Goal: Information Seeking & Learning: Learn about a topic

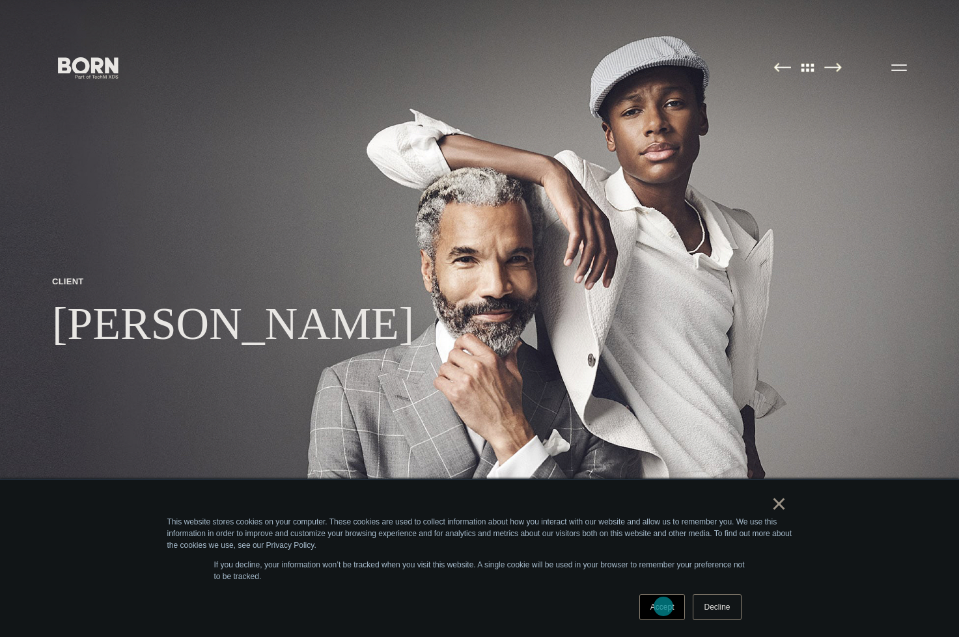
click at [664, 607] on link "Accept" at bounding box center [662, 608] width 46 height 26
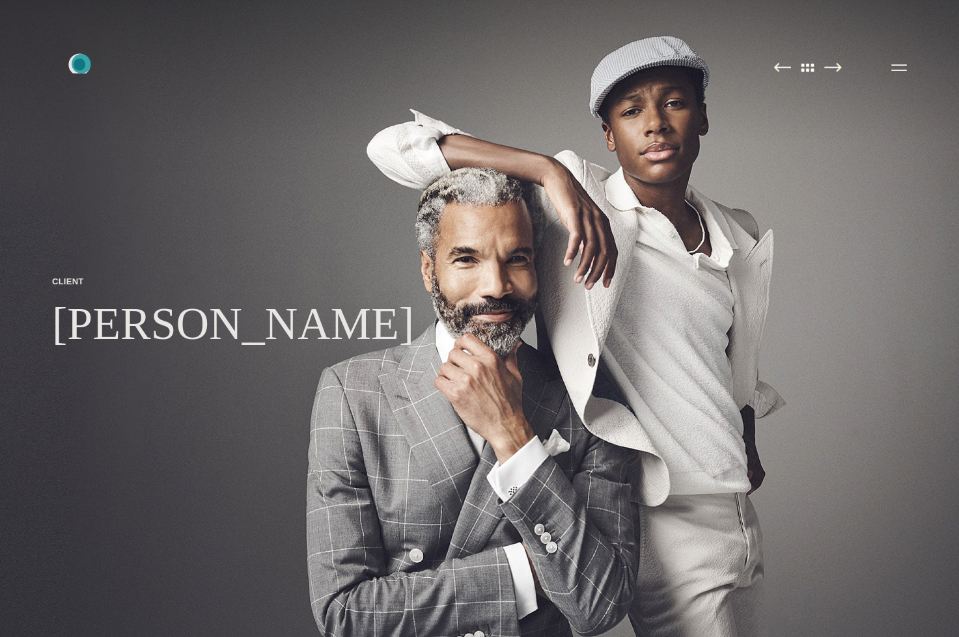
click at [81, 64] on icon ".st0{display:none;} .st1{display:inline;} .st2{font-family:'HelveticaNeue-Mediu…" at bounding box center [88, 67] width 83 height 34
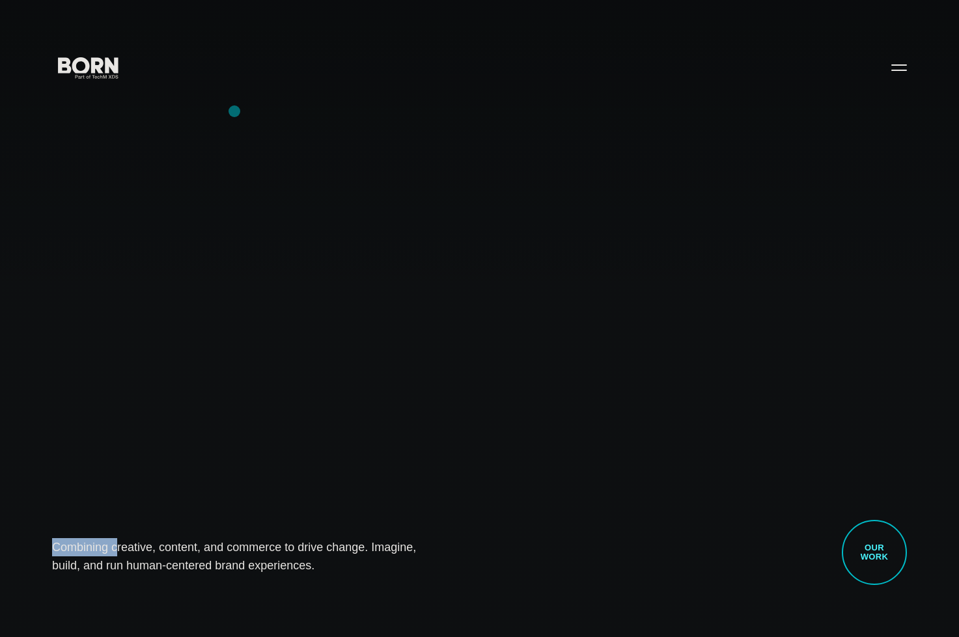
click at [899, 62] on button "Primary Menu" at bounding box center [899, 66] width 31 height 27
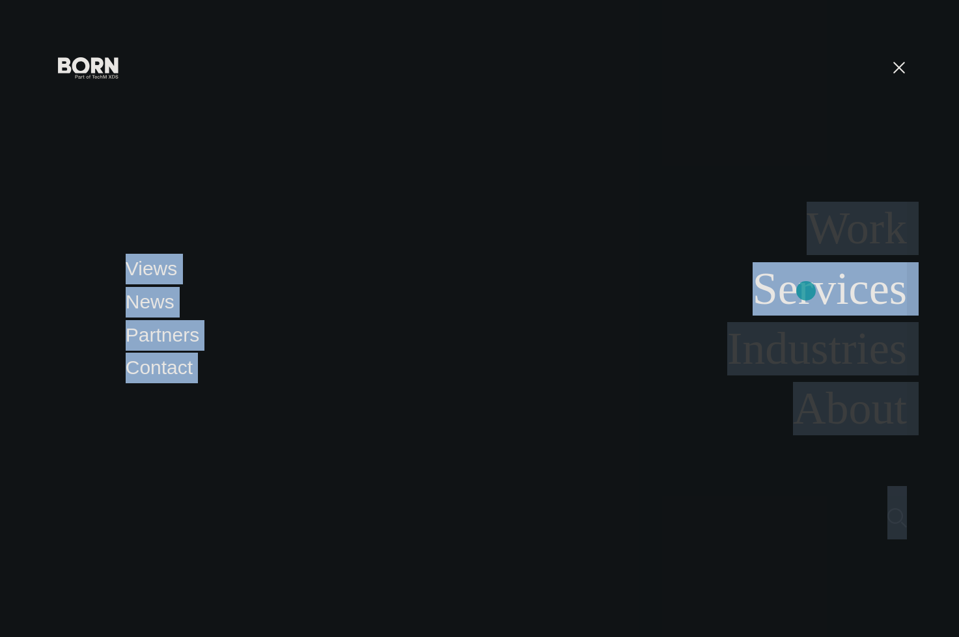
click at [806, 291] on link "Services" at bounding box center [830, 289] width 154 height 50
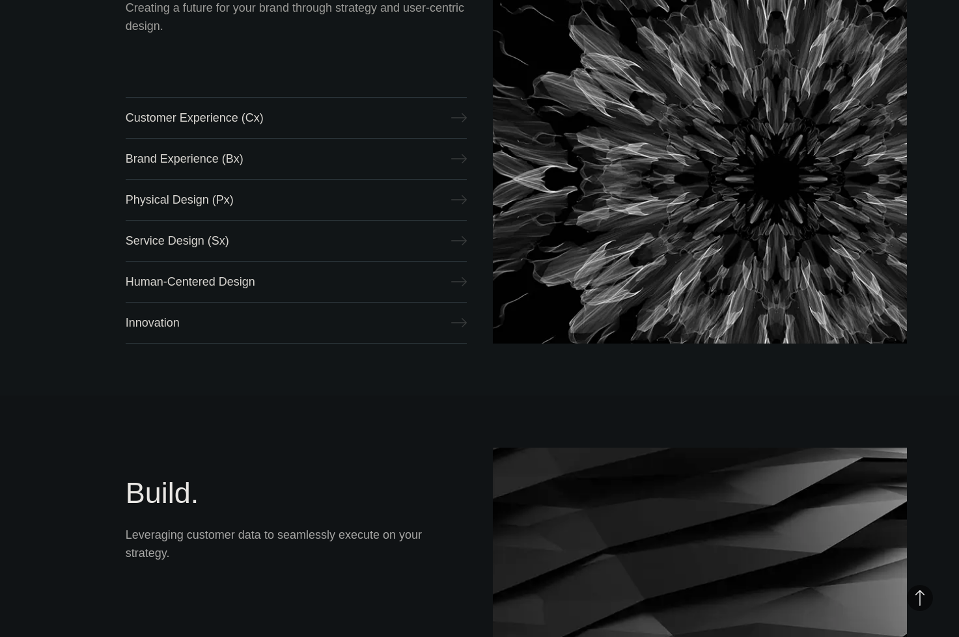
scroll to position [766, 0]
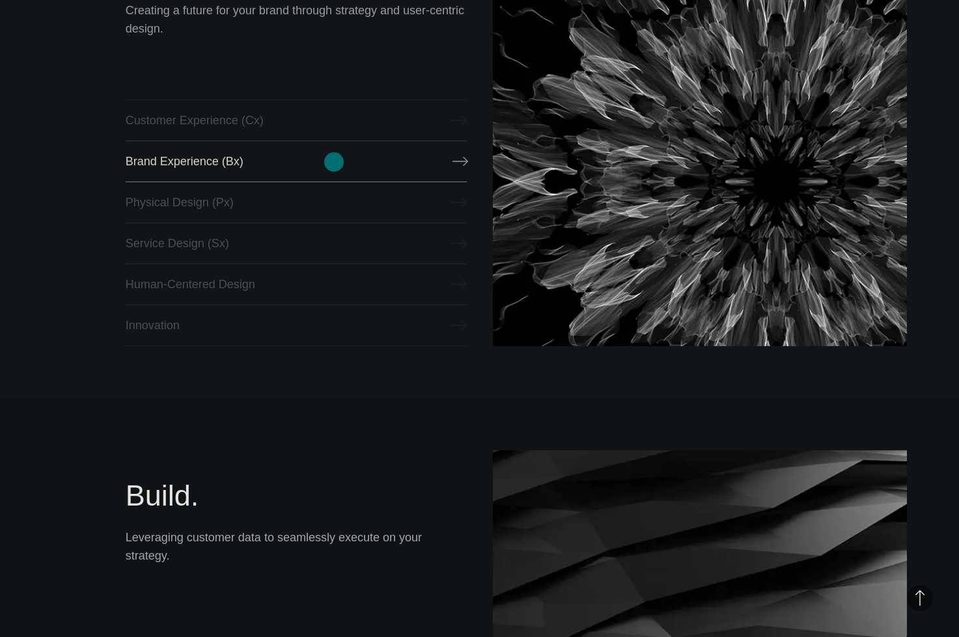
click at [334, 162] on link "Brand Experience (Bx)" at bounding box center [296, 162] width 341 height 42
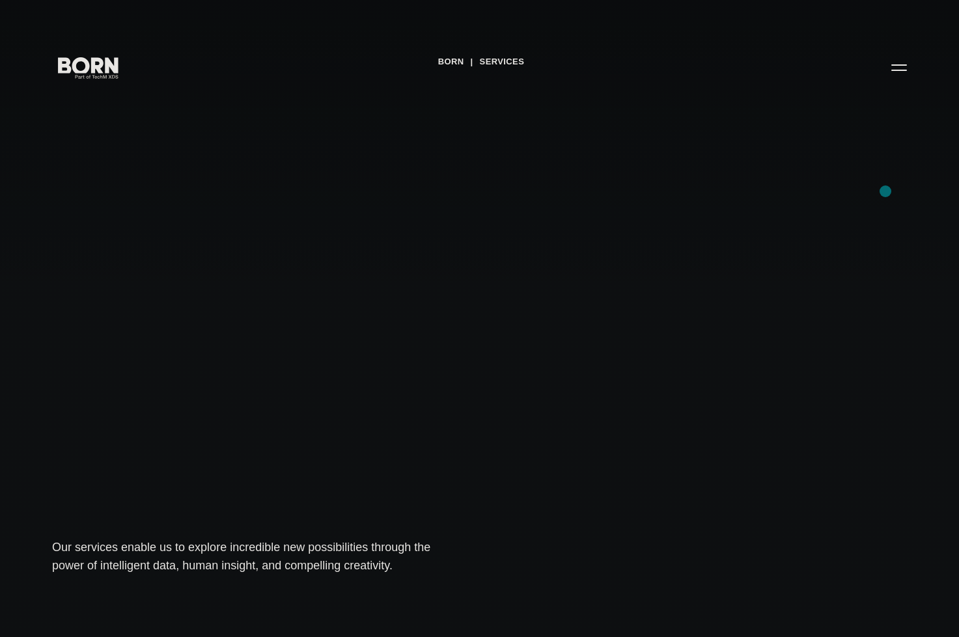
scroll to position [0, 0]
click at [906, 76] on button "Primary Menu" at bounding box center [899, 66] width 31 height 27
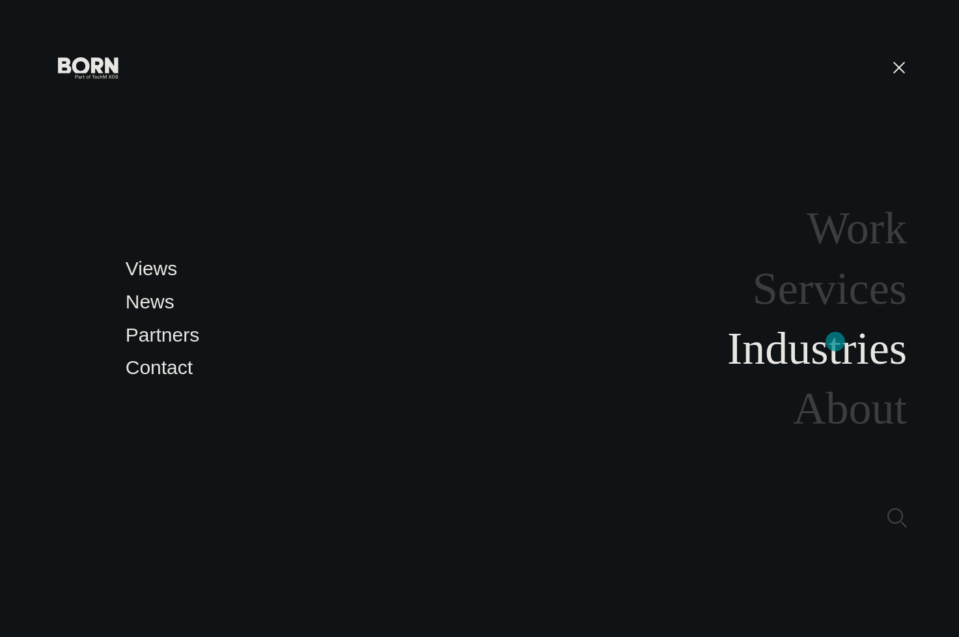
click at [835, 342] on link "Industries" at bounding box center [817, 349] width 180 height 50
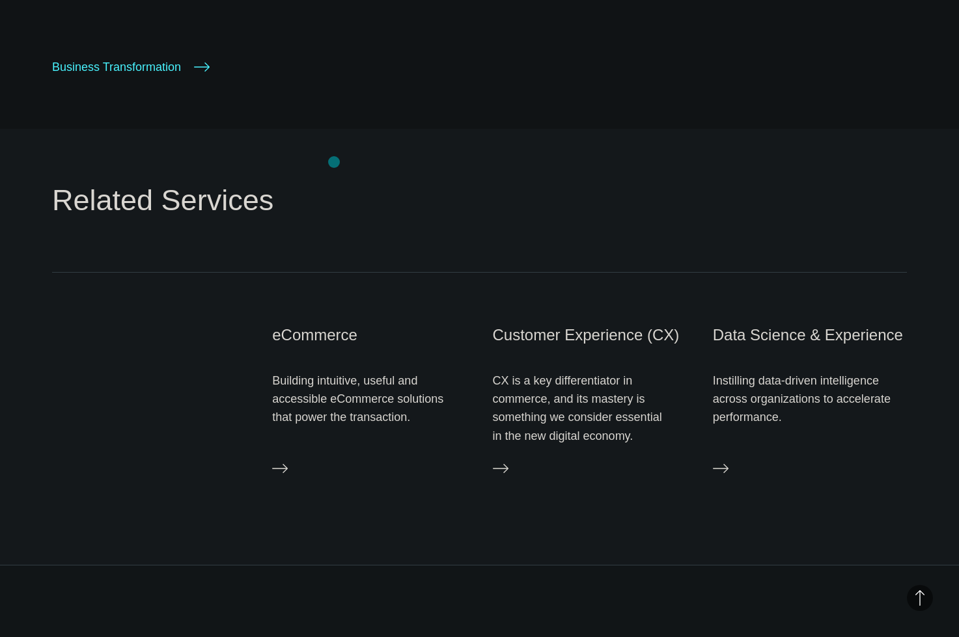
scroll to position [2084, 0]
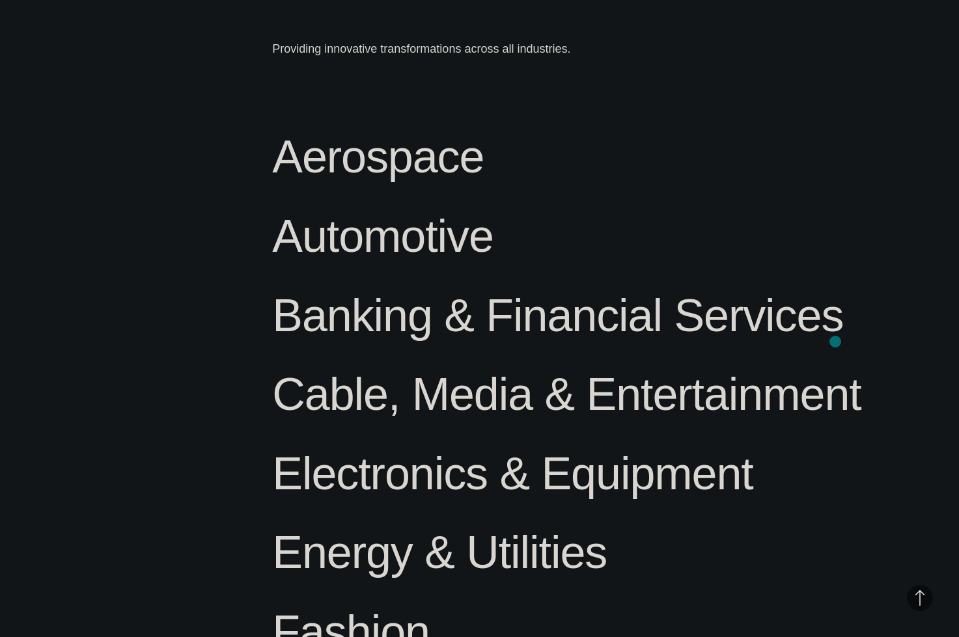
scroll to position [794, 0]
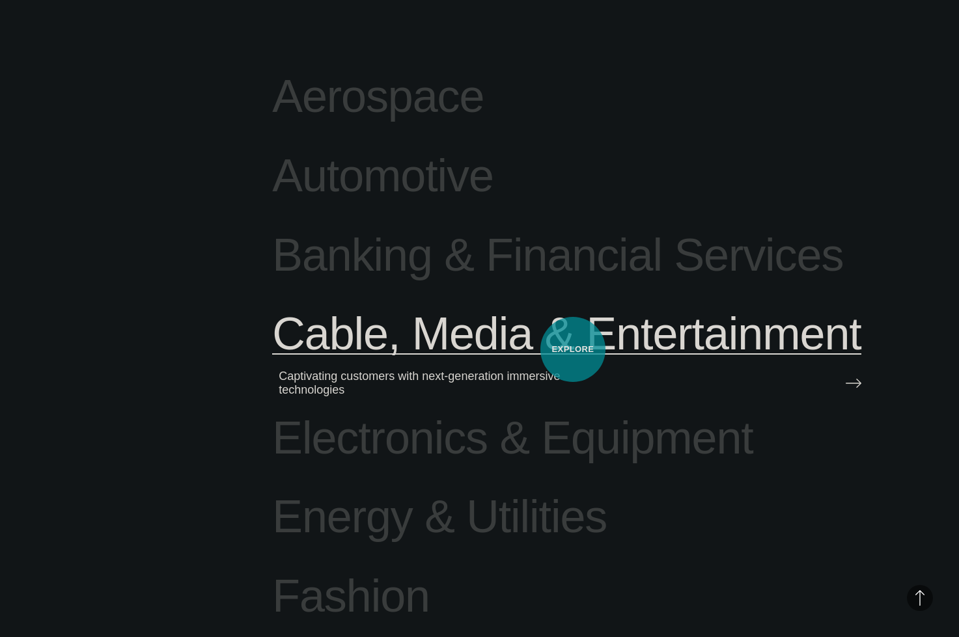
click at [573, 350] on span "Cable, Media & Entertainment" at bounding box center [566, 334] width 589 height 53
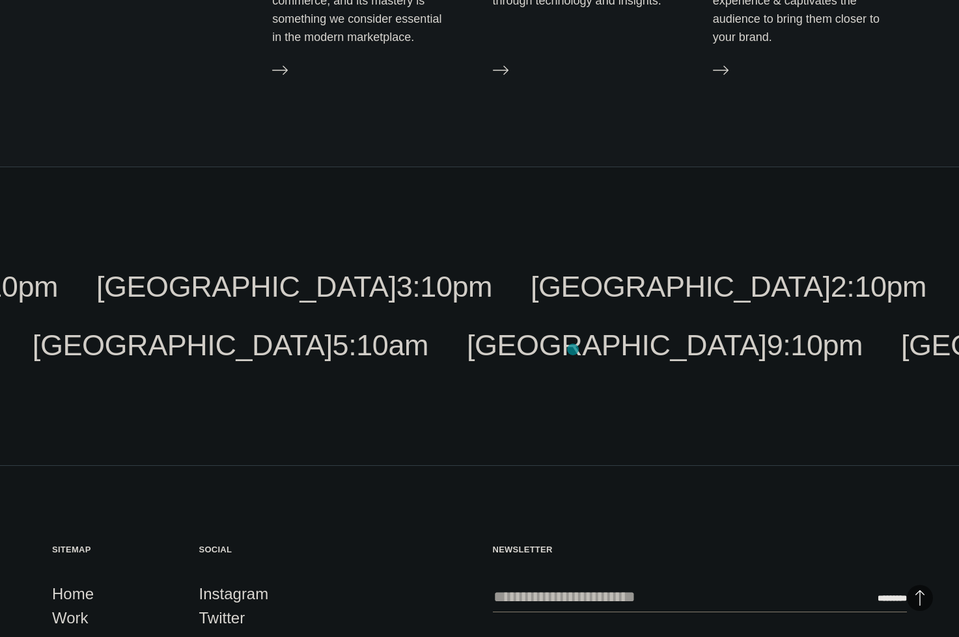
scroll to position [3424, 0]
